Goal: Information Seeking & Learning: Compare options

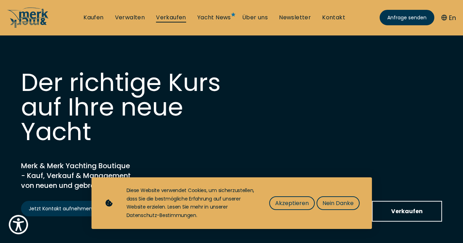
click at [169, 17] on link "Verkaufen" at bounding box center [171, 18] width 30 height 8
select select "sell"
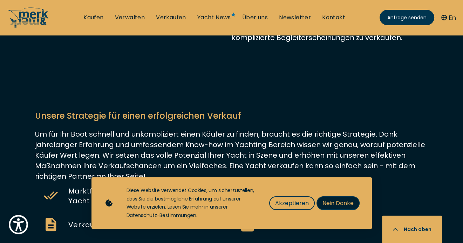
drag, startPoint x: 333, startPoint y: 201, endPoint x: 328, endPoint y: 198, distance: 6.1
click at [333, 201] on span "Nein Danke" at bounding box center [337, 202] width 31 height 9
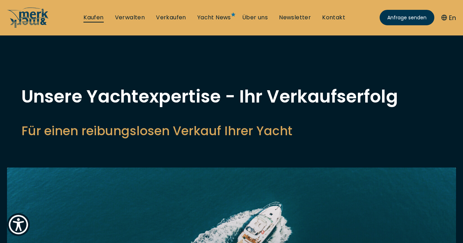
click at [94, 14] on link "Kaufen" at bounding box center [93, 18] width 20 height 8
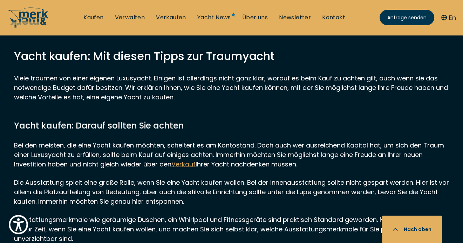
scroll to position [5889, 0]
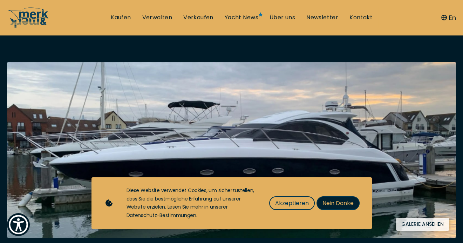
click at [333, 205] on span "Nein Danke" at bounding box center [337, 202] width 31 height 9
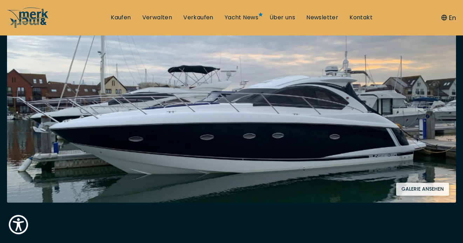
scroll to position [175, 0]
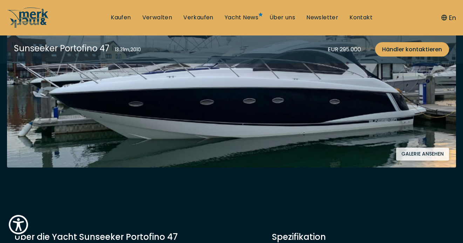
click at [417, 153] on button "Galerie ansehen" at bounding box center [422, 153] width 53 height 13
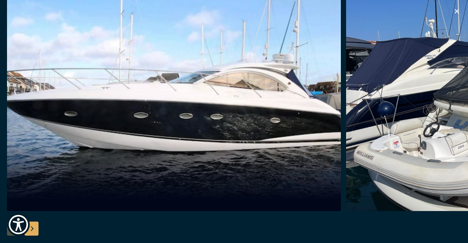
click at [31, 226] on div "Next slide" at bounding box center [32, 228] width 14 height 14
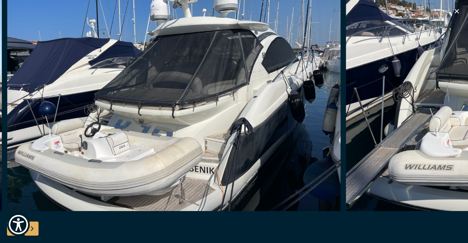
click at [32, 226] on div "Next slide" at bounding box center [32, 228] width 14 height 14
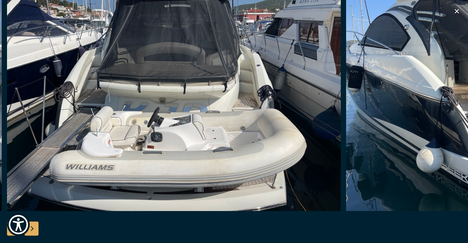
click at [32, 226] on div "Next slide" at bounding box center [32, 228] width 14 height 14
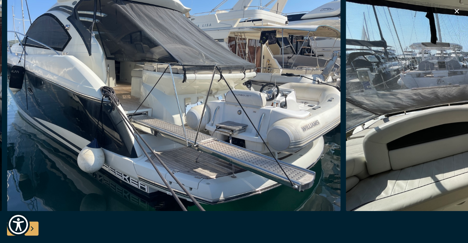
click at [32, 226] on div "Next slide" at bounding box center [32, 228] width 14 height 14
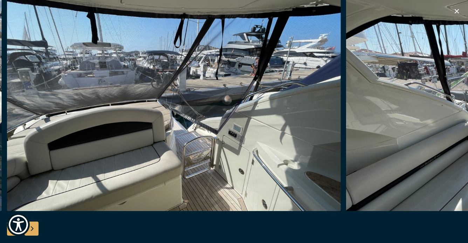
click at [32, 226] on div "Next slide" at bounding box center [32, 228] width 14 height 14
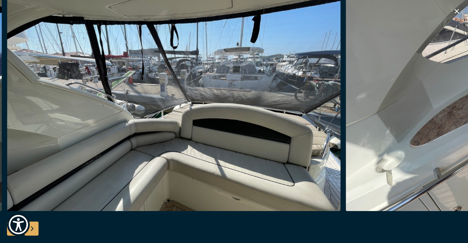
click at [32, 226] on div "Next slide" at bounding box center [32, 228] width 14 height 14
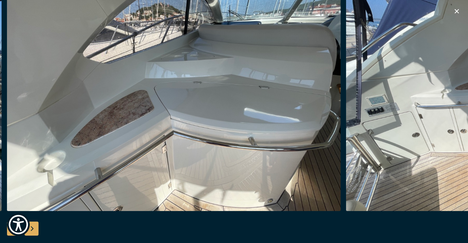
click at [32, 226] on div "Next slide" at bounding box center [32, 228] width 14 height 14
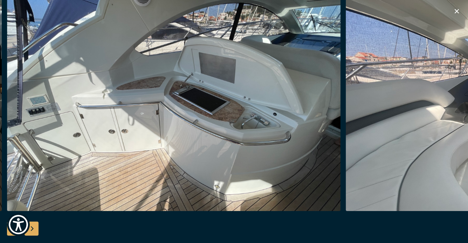
click at [32, 226] on div "Next slide" at bounding box center [32, 228] width 14 height 14
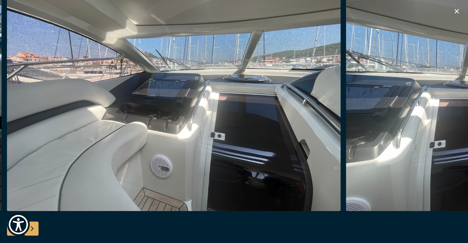
click at [32, 226] on div "Next slide" at bounding box center [32, 228] width 14 height 14
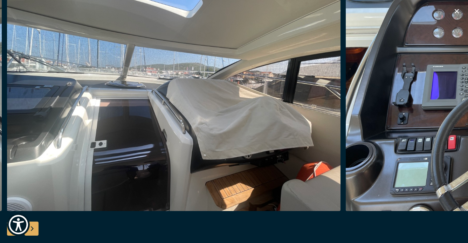
click at [32, 226] on div "Next slide" at bounding box center [32, 228] width 14 height 14
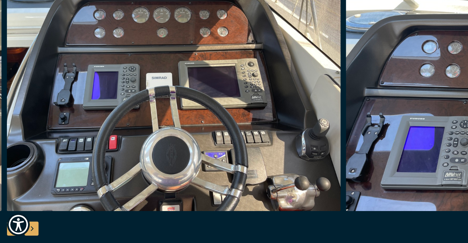
click at [32, 226] on div "Next slide" at bounding box center [32, 228] width 14 height 14
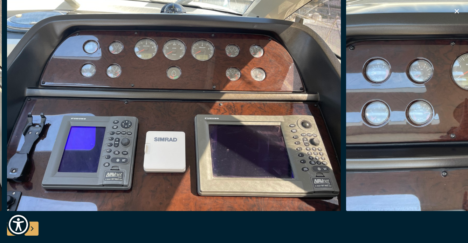
click at [32, 226] on div "Next slide" at bounding box center [32, 228] width 14 height 14
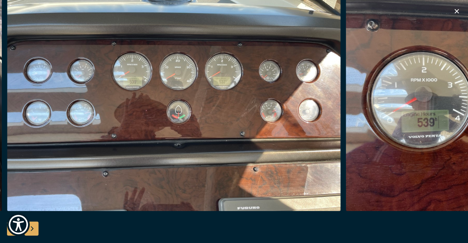
click at [32, 226] on div "Next slide" at bounding box center [32, 228] width 14 height 14
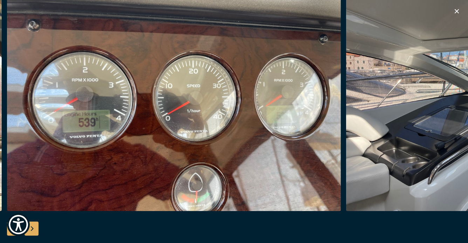
click at [32, 226] on div "Next slide" at bounding box center [32, 228] width 14 height 14
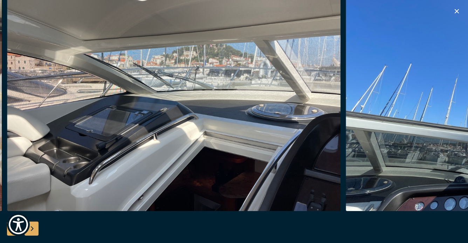
click at [32, 226] on div "Next slide" at bounding box center [32, 228] width 14 height 14
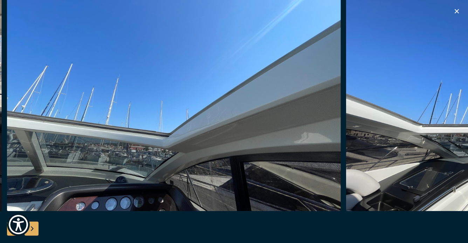
click at [32, 226] on div "Next slide" at bounding box center [32, 228] width 14 height 14
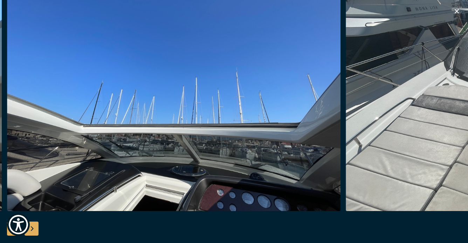
click at [32, 226] on div "Next slide" at bounding box center [32, 228] width 14 height 14
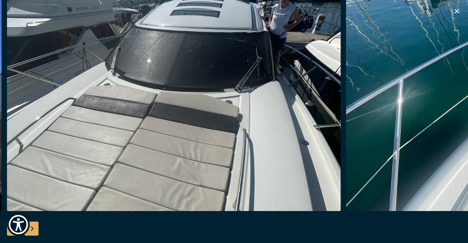
click at [32, 226] on div "Next slide" at bounding box center [32, 228] width 14 height 14
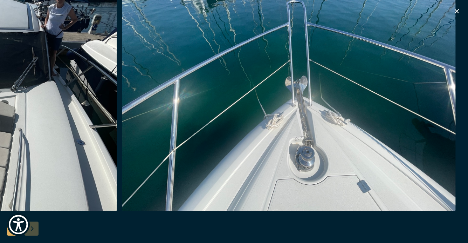
click at [32, 226] on div at bounding box center [234, 121] width 468 height 270
click at [31, 231] on div at bounding box center [234, 121] width 468 height 270
click at [457, 12] on icon "button" at bounding box center [457, 11] width 4 height 4
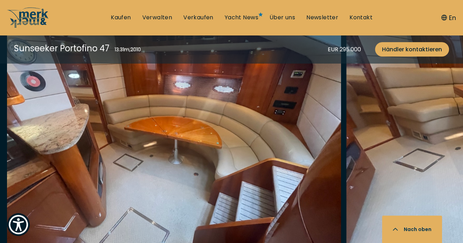
scroll to position [1192, 0]
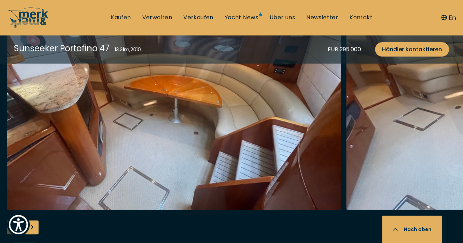
click at [33, 228] on div "Next slide" at bounding box center [32, 227] width 14 height 14
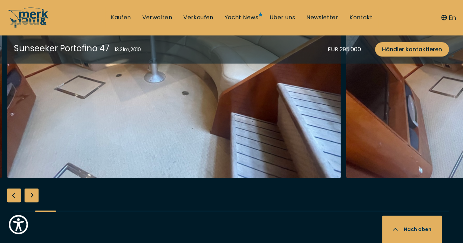
scroll to position [1227, 0]
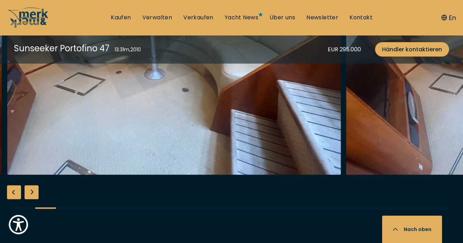
click at [32, 193] on div "Next slide" at bounding box center [32, 192] width 14 height 14
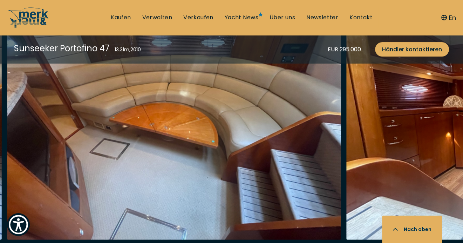
scroll to position [1192, 0]
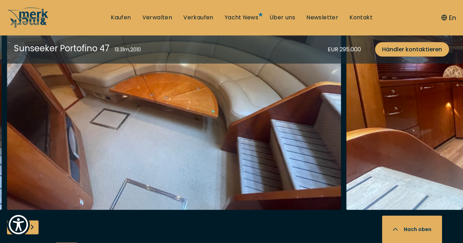
click at [33, 226] on div "Next slide" at bounding box center [32, 227] width 14 height 14
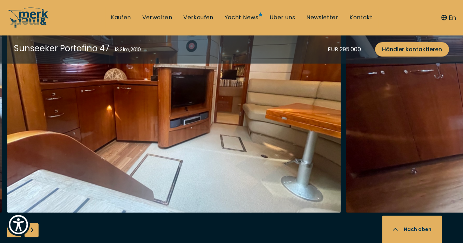
scroll to position [1227, 0]
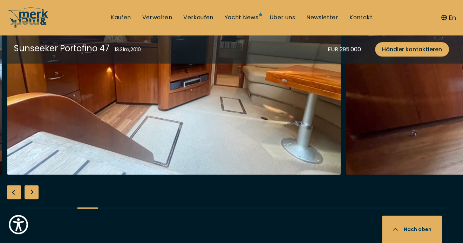
click at [30, 197] on div "Next slide" at bounding box center [32, 192] width 14 height 14
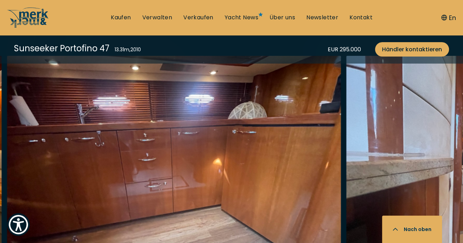
scroll to position [1192, 0]
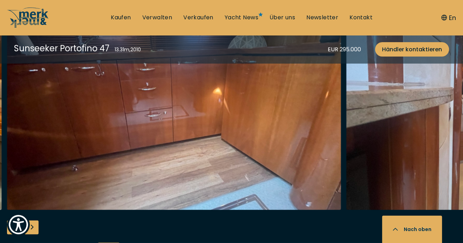
click at [33, 226] on div "Next slide" at bounding box center [32, 227] width 14 height 14
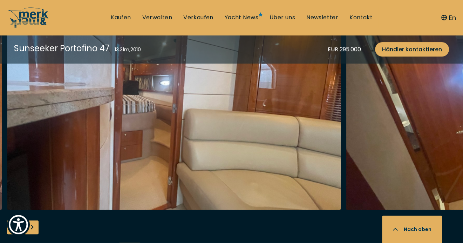
click at [32, 226] on div "Next slide" at bounding box center [32, 227] width 14 height 14
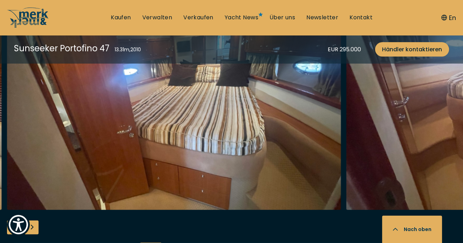
click at [32, 226] on div "Next slide" at bounding box center [32, 227] width 14 height 14
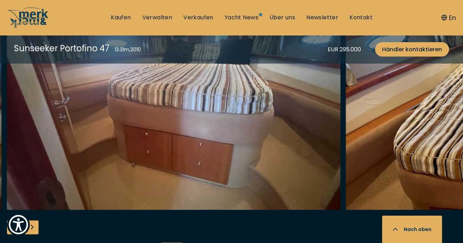
click at [33, 225] on div "Next slide" at bounding box center [32, 227] width 14 height 14
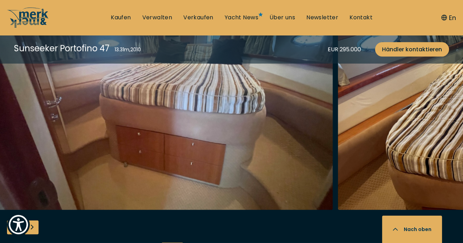
click at [35, 226] on div "Next slide" at bounding box center [32, 227] width 14 height 14
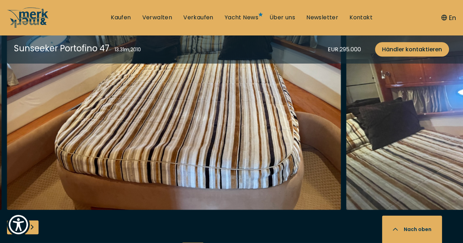
click at [34, 227] on div "Next slide" at bounding box center [32, 227] width 14 height 14
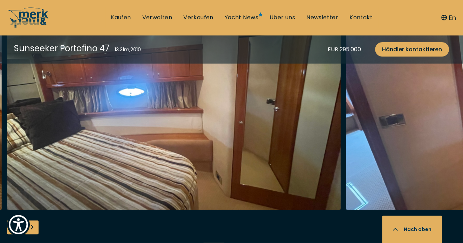
click at [35, 226] on div "Next slide" at bounding box center [32, 227] width 14 height 14
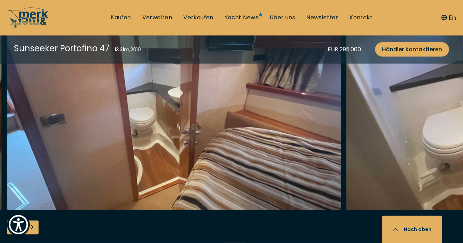
click at [34, 227] on div "Next slide" at bounding box center [32, 227] width 14 height 14
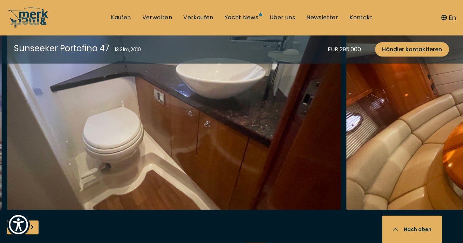
click at [34, 227] on div "Next slide" at bounding box center [32, 227] width 14 height 14
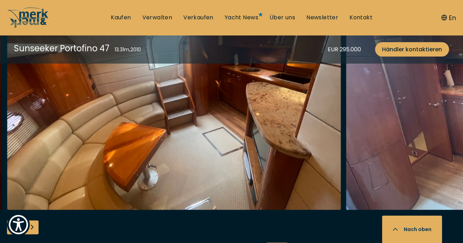
click at [34, 227] on div "Next slide" at bounding box center [32, 227] width 14 height 14
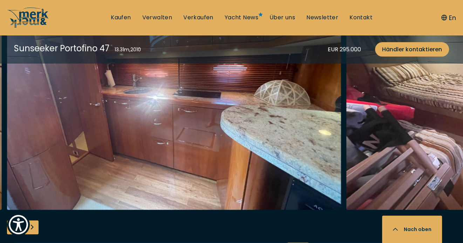
click at [34, 227] on div "Next slide" at bounding box center [32, 227] width 14 height 14
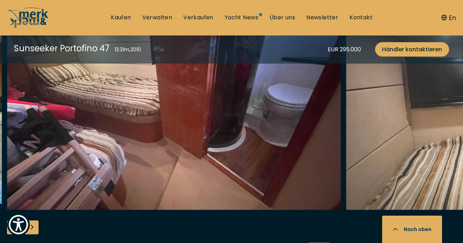
click at [34, 227] on div "Next slide" at bounding box center [32, 227] width 14 height 14
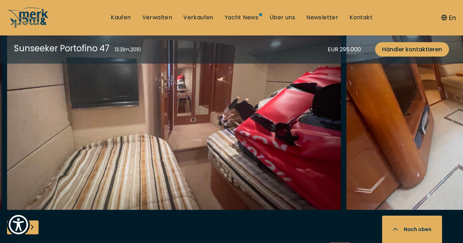
click at [34, 227] on div "Next slide" at bounding box center [32, 227] width 14 height 14
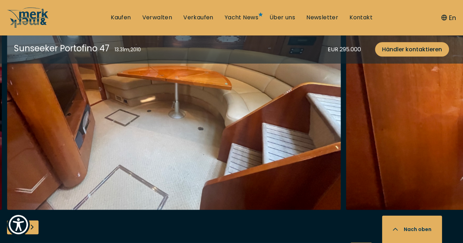
click at [34, 227] on div "Next slide" at bounding box center [32, 227] width 14 height 14
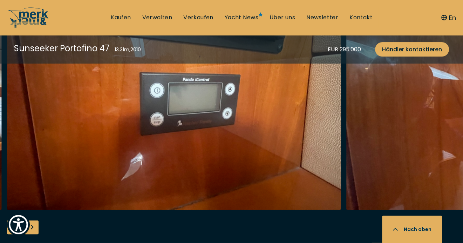
click at [34, 227] on div "Next slide" at bounding box center [32, 227] width 14 height 14
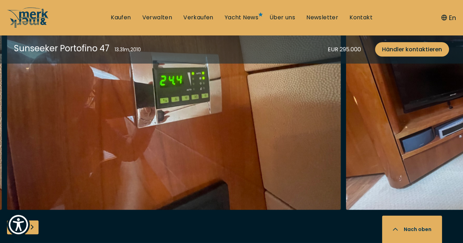
click at [34, 227] on div "Next slide" at bounding box center [32, 227] width 14 height 14
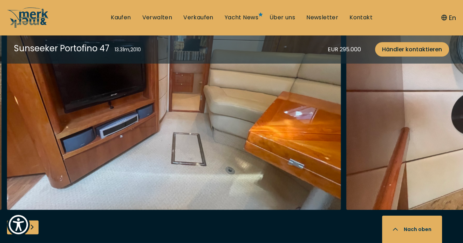
click at [34, 227] on div "Next slide" at bounding box center [32, 227] width 14 height 14
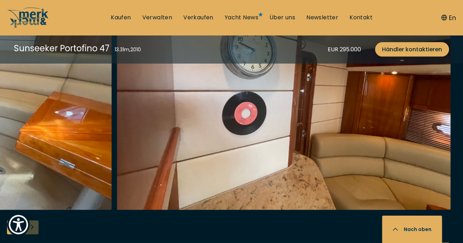
click at [34, 227] on div at bounding box center [231, 120] width 463 height 270
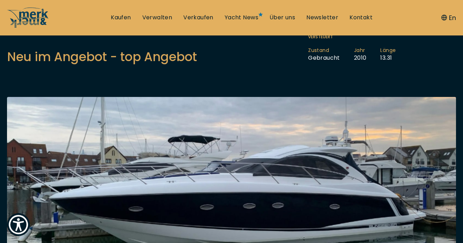
scroll to position [140, 0]
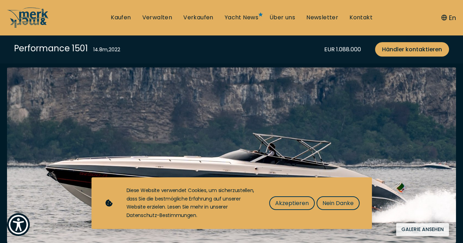
scroll to position [140, 0]
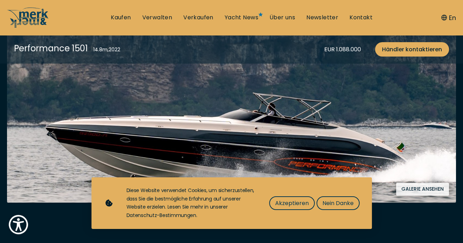
click at [332, 195] on div "Diese Website verwendet Cookies, um sicherzustellen, dass Sie die bestmögliche …" at bounding box center [244, 202] width 235 height 33
click at [338, 200] on span "Nein Danke" at bounding box center [337, 202] width 31 height 9
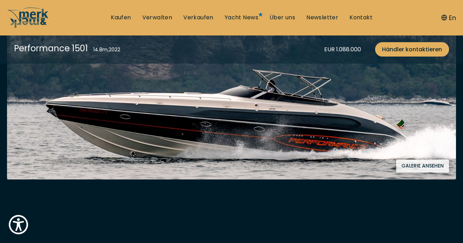
scroll to position [175, 0]
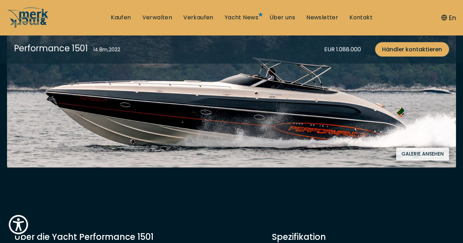
click at [440, 152] on button "Galerie ansehen" at bounding box center [422, 153] width 53 height 13
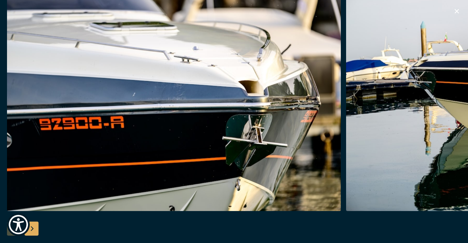
click at [32, 229] on div "Next slide" at bounding box center [32, 228] width 14 height 14
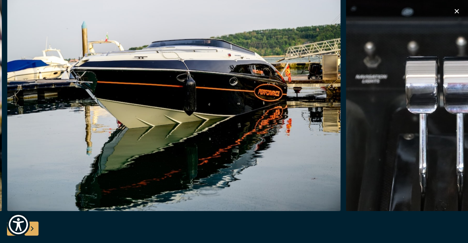
click at [34, 228] on div "Next slide" at bounding box center [32, 228] width 14 height 14
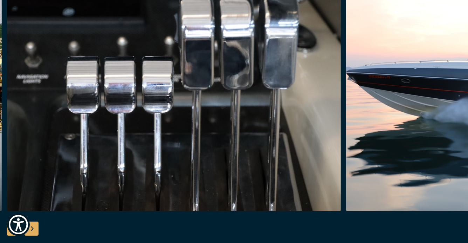
click at [34, 228] on div "Next slide" at bounding box center [32, 228] width 14 height 14
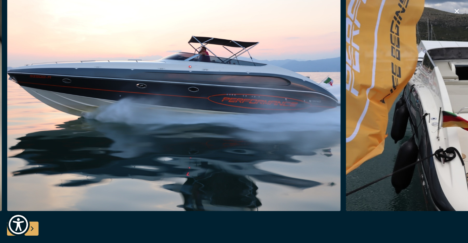
click at [34, 228] on div "Next slide" at bounding box center [32, 228] width 14 height 14
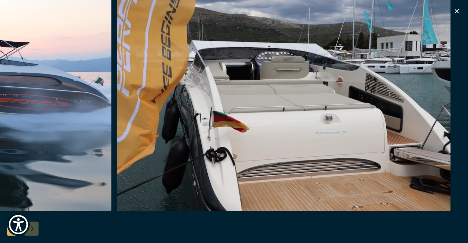
click at [34, 228] on div at bounding box center [234, 121] width 468 height 270
click at [33, 229] on div at bounding box center [234, 121] width 468 height 270
click at [459, 9] on icon "button" at bounding box center [457, 11] width 4 height 4
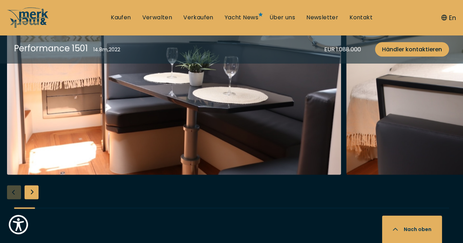
scroll to position [1262, 0]
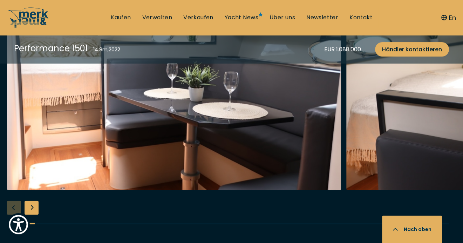
click at [30, 204] on div "Next slide" at bounding box center [32, 208] width 14 height 14
click at [34, 204] on div "Next slide" at bounding box center [32, 208] width 14 height 14
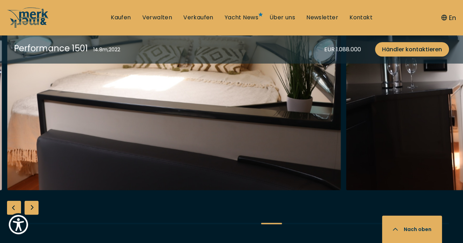
click at [34, 204] on div "Next slide" at bounding box center [32, 208] width 14 height 14
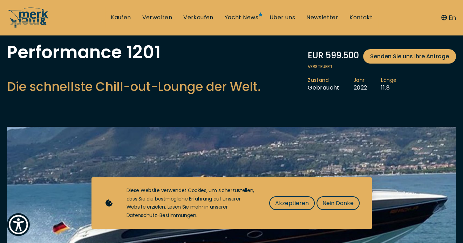
scroll to position [105, 0]
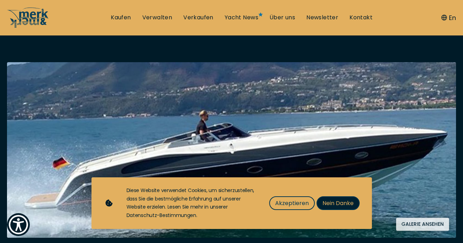
click at [331, 201] on span "Nein Danke" at bounding box center [337, 202] width 31 height 9
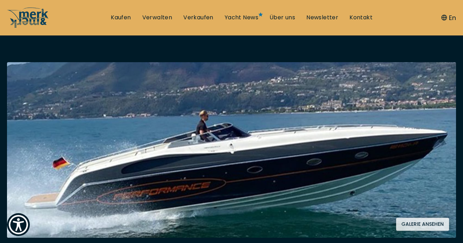
scroll to position [175, 0]
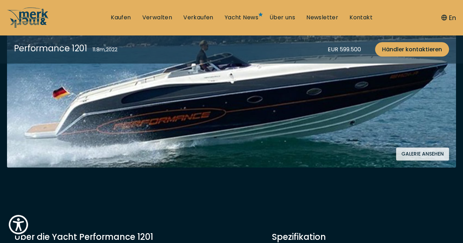
click at [412, 150] on button "Galerie ansehen" at bounding box center [422, 153] width 53 height 13
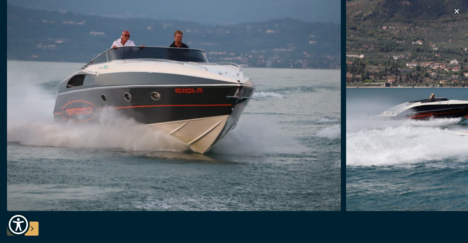
click at [34, 230] on div "Next slide" at bounding box center [32, 228] width 14 height 14
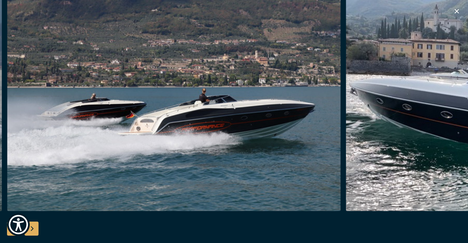
click at [34, 230] on div "Next slide" at bounding box center [32, 228] width 14 height 14
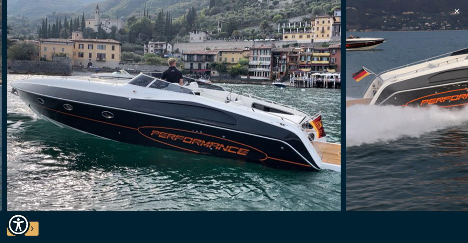
click at [34, 230] on div "Next slide" at bounding box center [32, 228] width 14 height 14
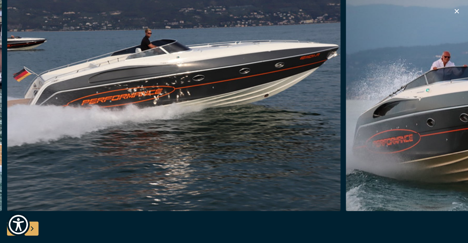
click at [34, 230] on div "Next slide" at bounding box center [32, 228] width 14 height 14
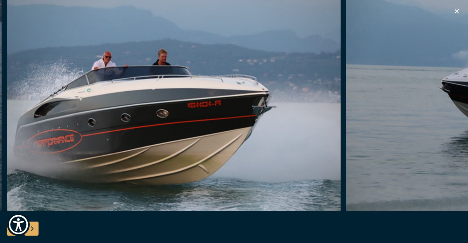
click at [34, 230] on div "Next slide" at bounding box center [32, 228] width 14 height 14
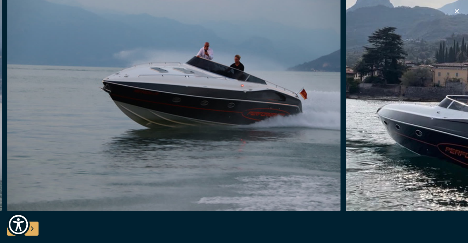
click at [34, 230] on div "Next slide" at bounding box center [32, 228] width 14 height 14
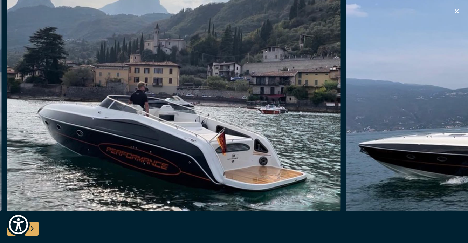
click at [34, 230] on div "Next slide" at bounding box center [32, 228] width 14 height 14
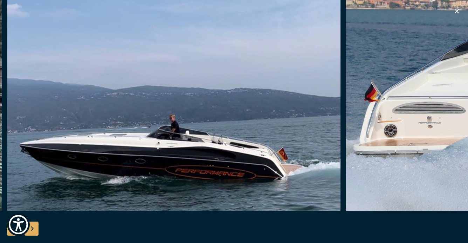
click at [34, 230] on div "Next slide" at bounding box center [32, 228] width 14 height 14
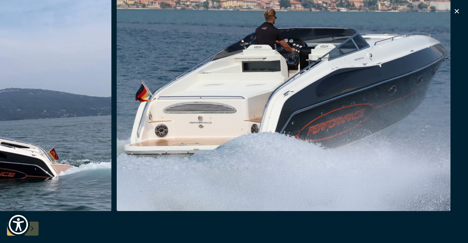
click at [34, 230] on div at bounding box center [234, 121] width 468 height 270
click at [456, 11] on icon "button" at bounding box center [457, 11] width 4 height 4
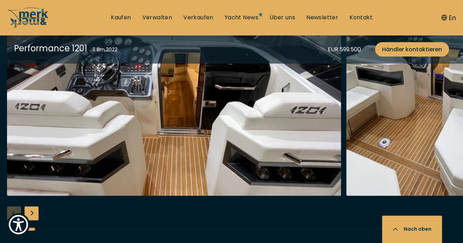
scroll to position [1262, 0]
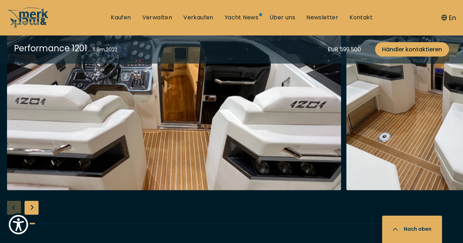
click at [31, 209] on div "Next slide" at bounding box center [32, 208] width 14 height 14
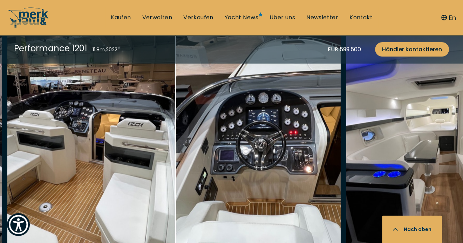
scroll to position [1227, 0]
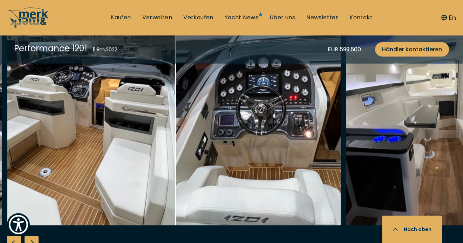
click at [32, 237] on div "Next slide" at bounding box center [32, 243] width 14 height 14
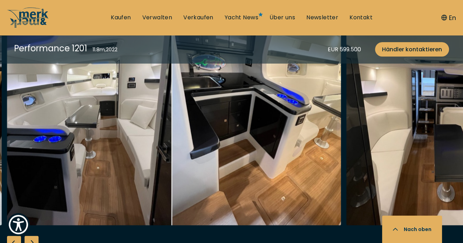
click at [31, 238] on div "Next slide" at bounding box center [32, 243] width 14 height 14
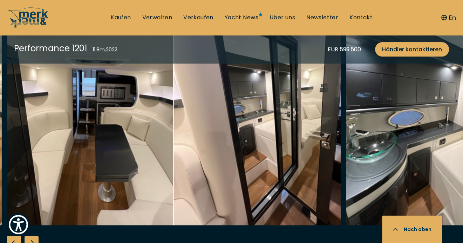
click at [32, 239] on div "Next slide" at bounding box center [32, 243] width 14 height 14
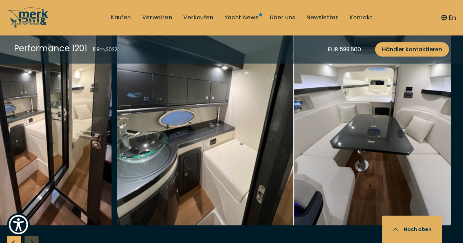
click at [33, 239] on div at bounding box center [231, 136] width 463 height 270
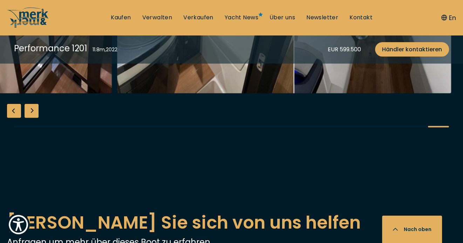
scroll to position [1507, 0]
